Goal: Information Seeking & Learning: Find specific fact

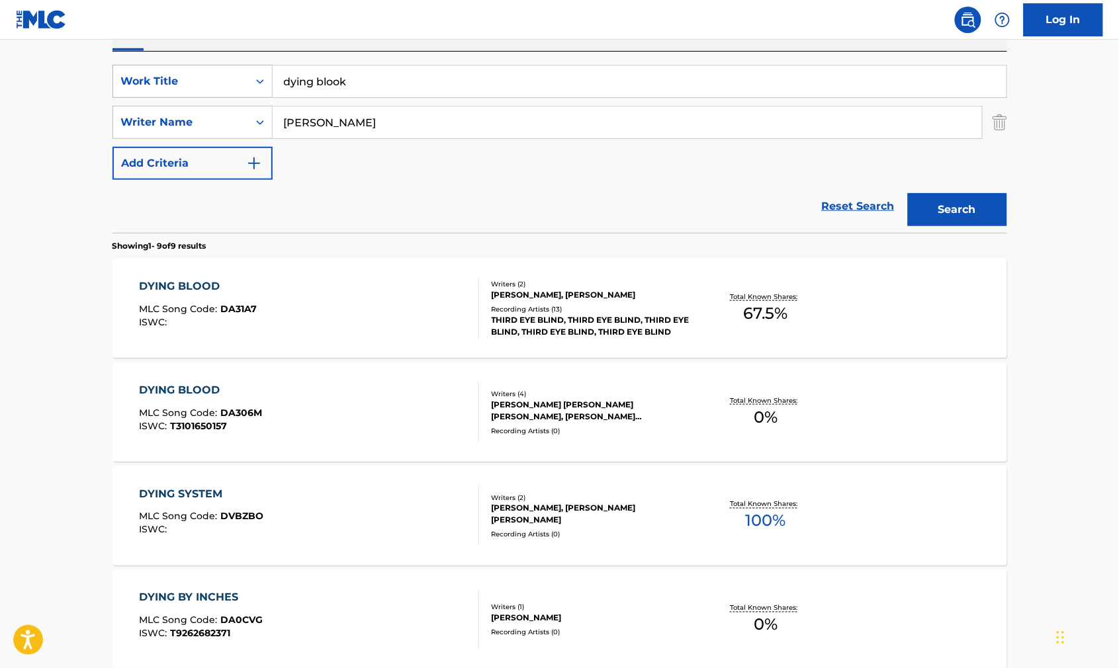
drag, startPoint x: 420, startPoint y: 89, endPoint x: 233, endPoint y: 81, distance: 187.4
click at [233, 81] on div "SearchWithCriteriab841cb5d-9188-4ef1-8b9a-7f8ac0a6e32c Work Title dying blook" at bounding box center [559, 81] width 894 height 33
paste input "HOW IT FEELS TO FLY"
type input "HOW IT FEELS TO FLY"
type input "powers"
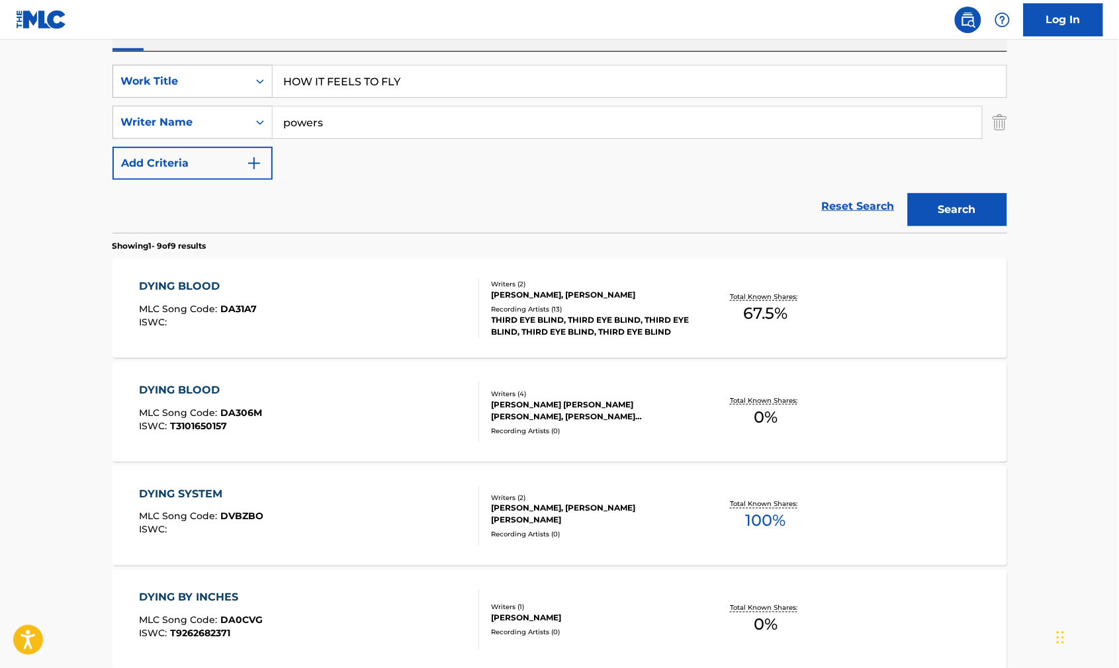
click at [980, 226] on button "Search" at bounding box center [957, 209] width 99 height 33
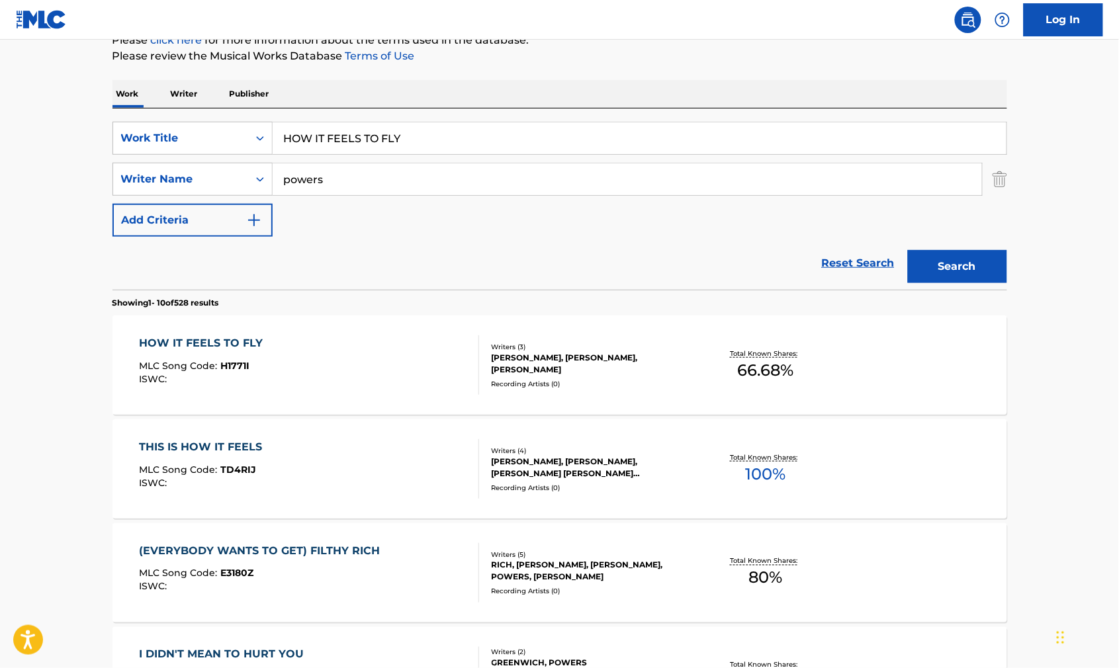
scroll to position [324, 0]
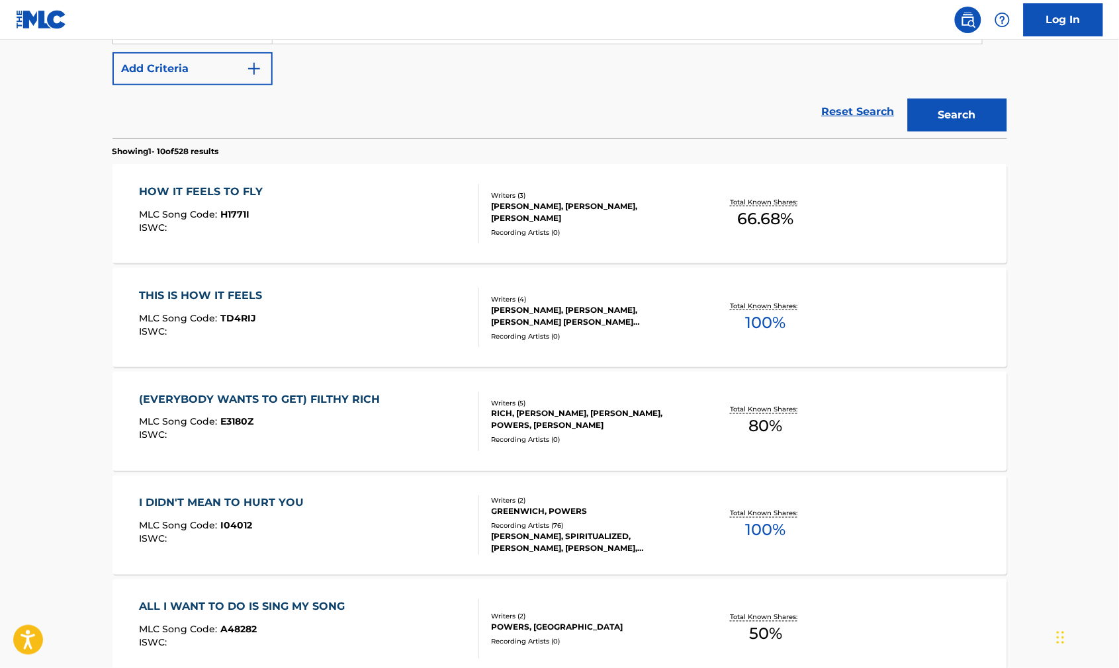
click at [329, 239] on div "HOW IT FEELS TO FLY MLC Song Code : H1771I ISWC :" at bounding box center [309, 214] width 340 height 60
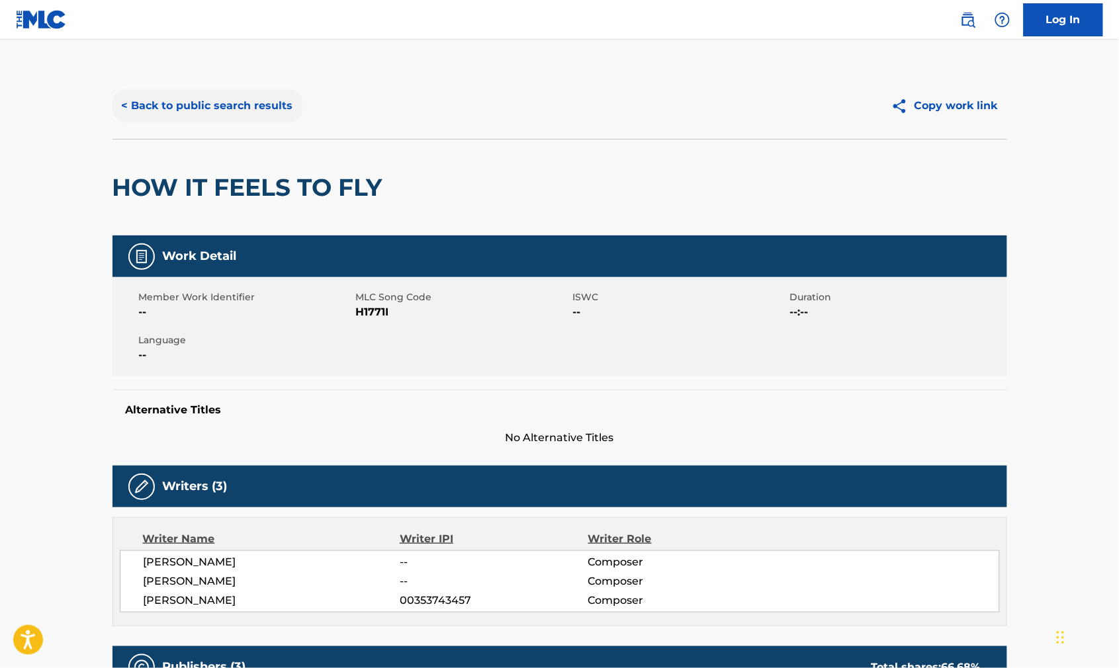
click at [231, 121] on button "< Back to public search results" at bounding box center [207, 105] width 190 height 33
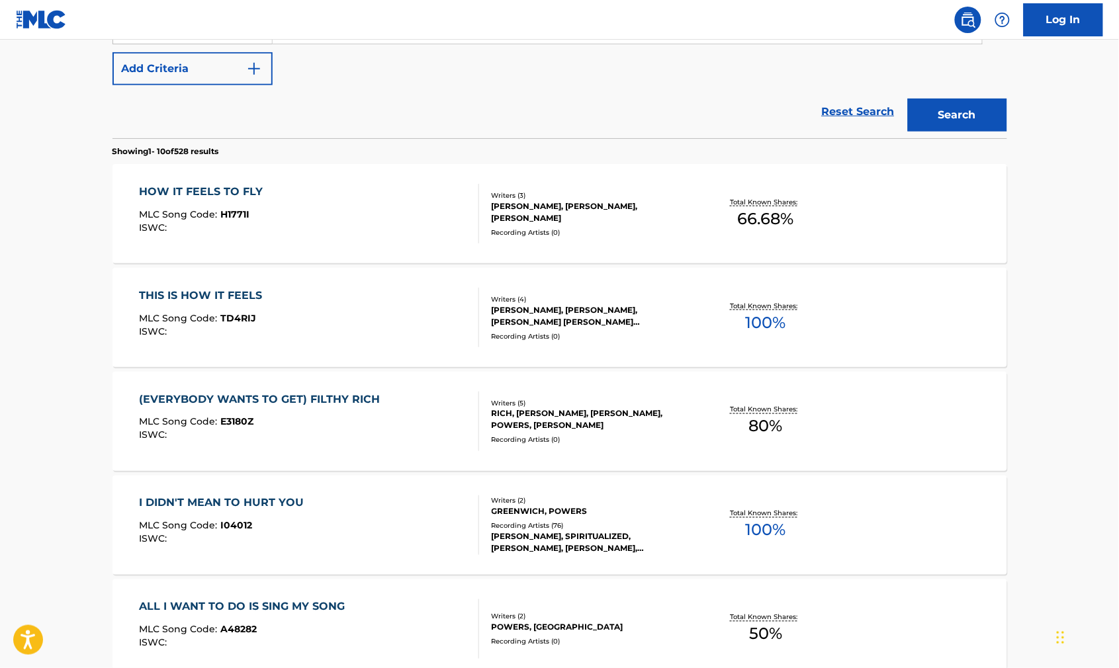
click at [392, 237] on div "HOW IT FEELS TO FLY MLC Song Code : H1771I ISWC :" at bounding box center [309, 214] width 340 height 60
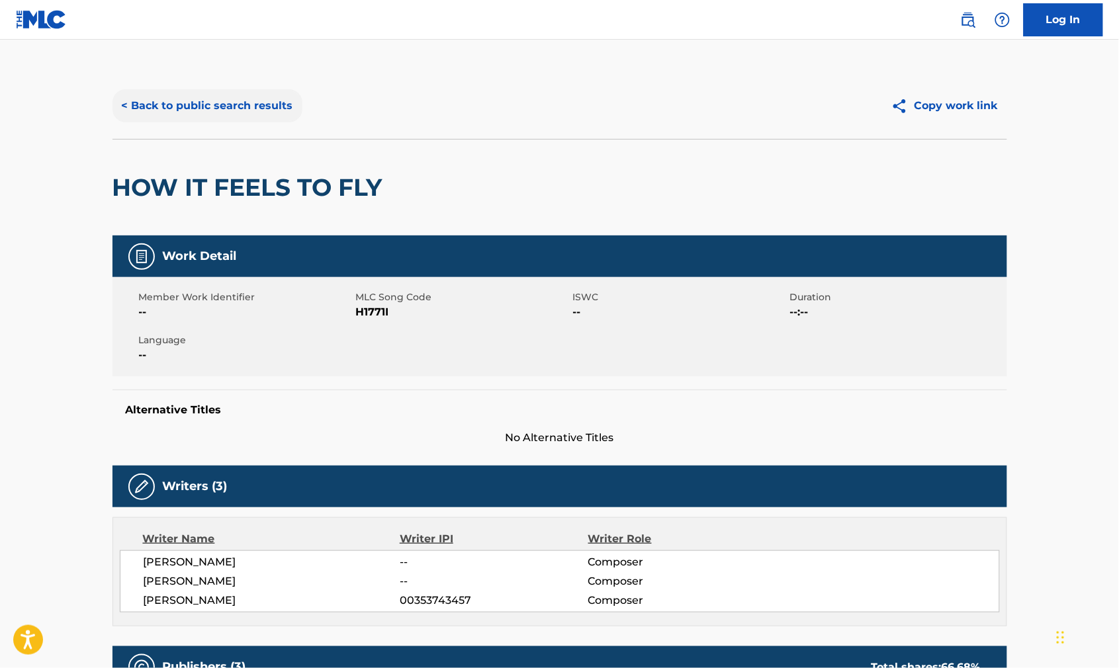
click at [236, 105] on button "< Back to public search results" at bounding box center [207, 105] width 190 height 33
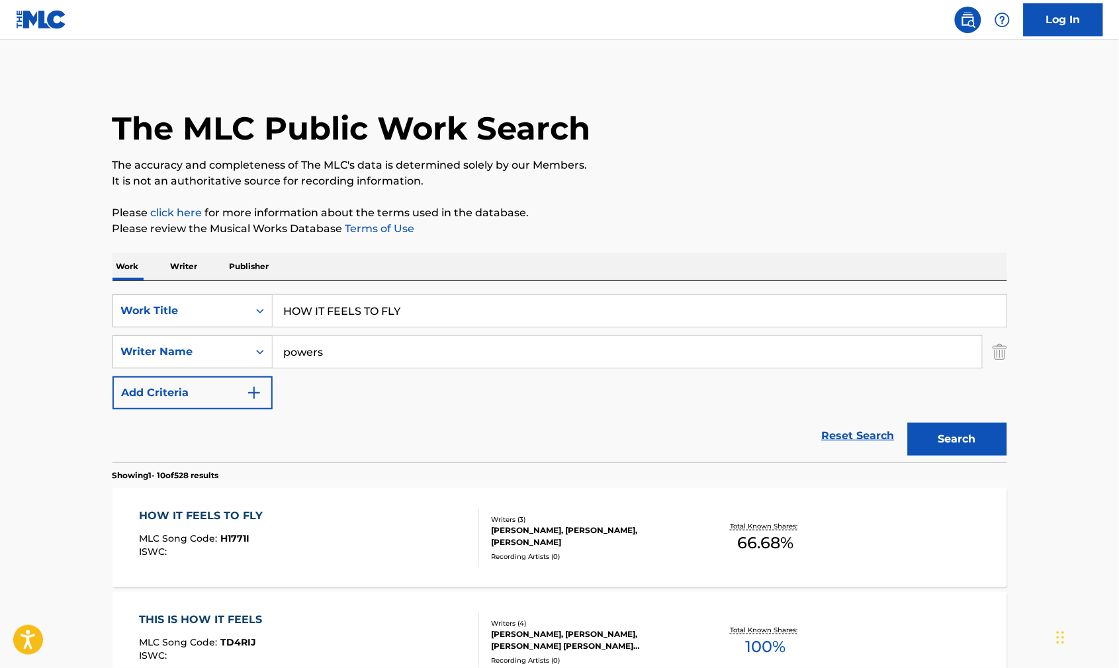
drag, startPoint x: 409, startPoint y: 323, endPoint x: 226, endPoint y: 292, distance: 186.0
click at [226, 292] on div "SearchWithCriteriab841cb5d-9188-4ef1-8b9a-7f8ac0a6e32c Work Title HOW IT FEELS …" at bounding box center [559, 371] width 894 height 181
type input "I'll remember this"
click at [980, 456] on button "Search" at bounding box center [957, 439] width 99 height 33
click at [341, 567] on div "I'LL REMEMBER THIS MLC Song Code : I2833O ISWC : T0733257527" at bounding box center [309, 538] width 340 height 60
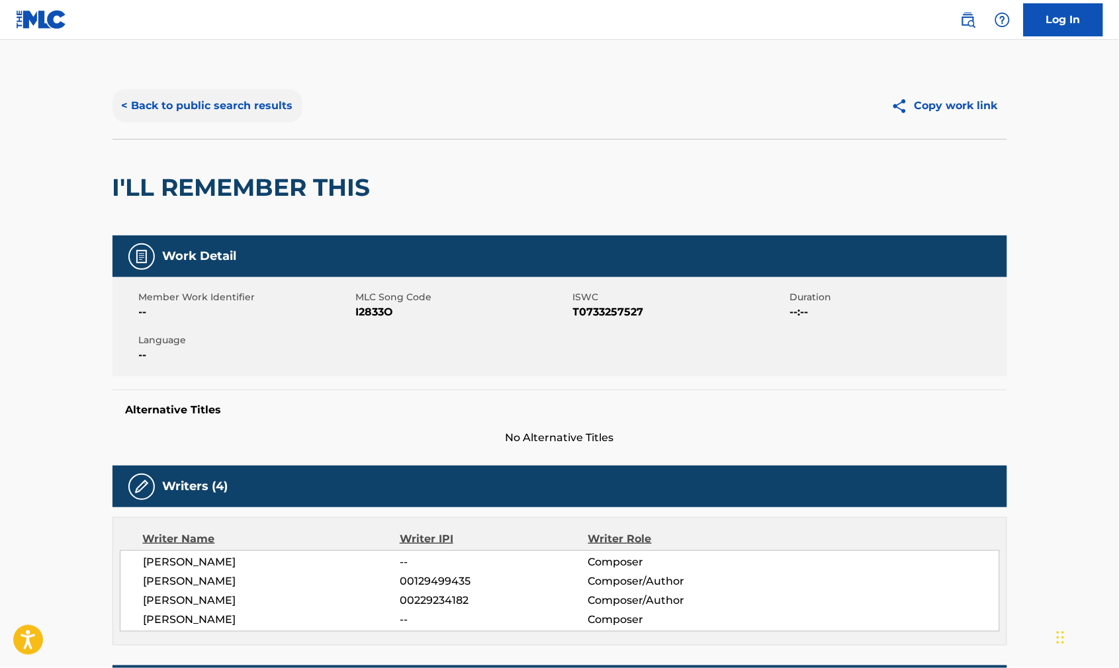
click at [210, 109] on button "< Back to public search results" at bounding box center [207, 105] width 190 height 33
